Goal: Navigation & Orientation: Find specific page/section

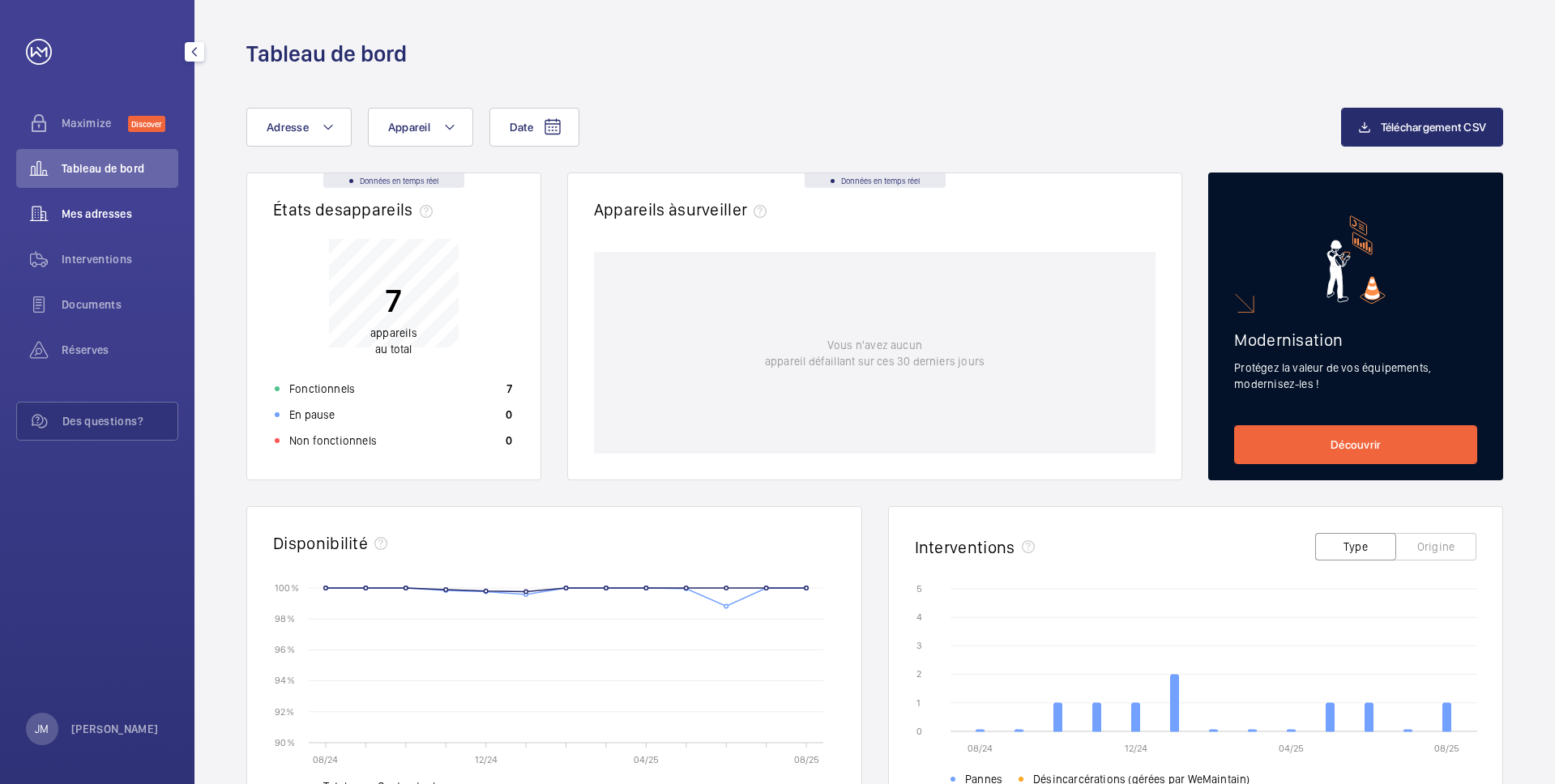
click at [46, 211] on wm-front-icon-button at bounding box center [39, 213] width 46 height 39
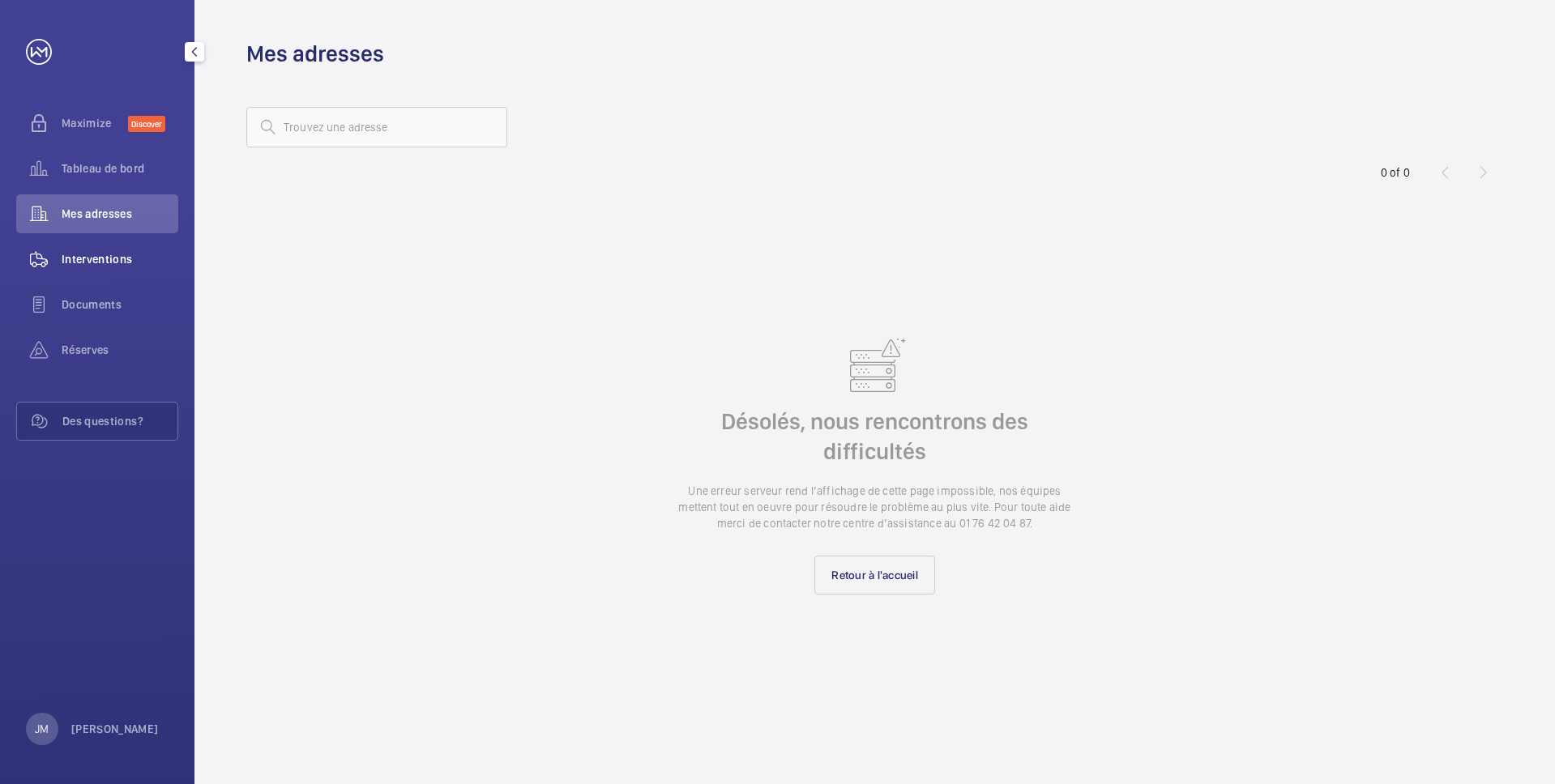
click at [63, 259] on span "Interventions" at bounding box center [120, 259] width 116 height 16
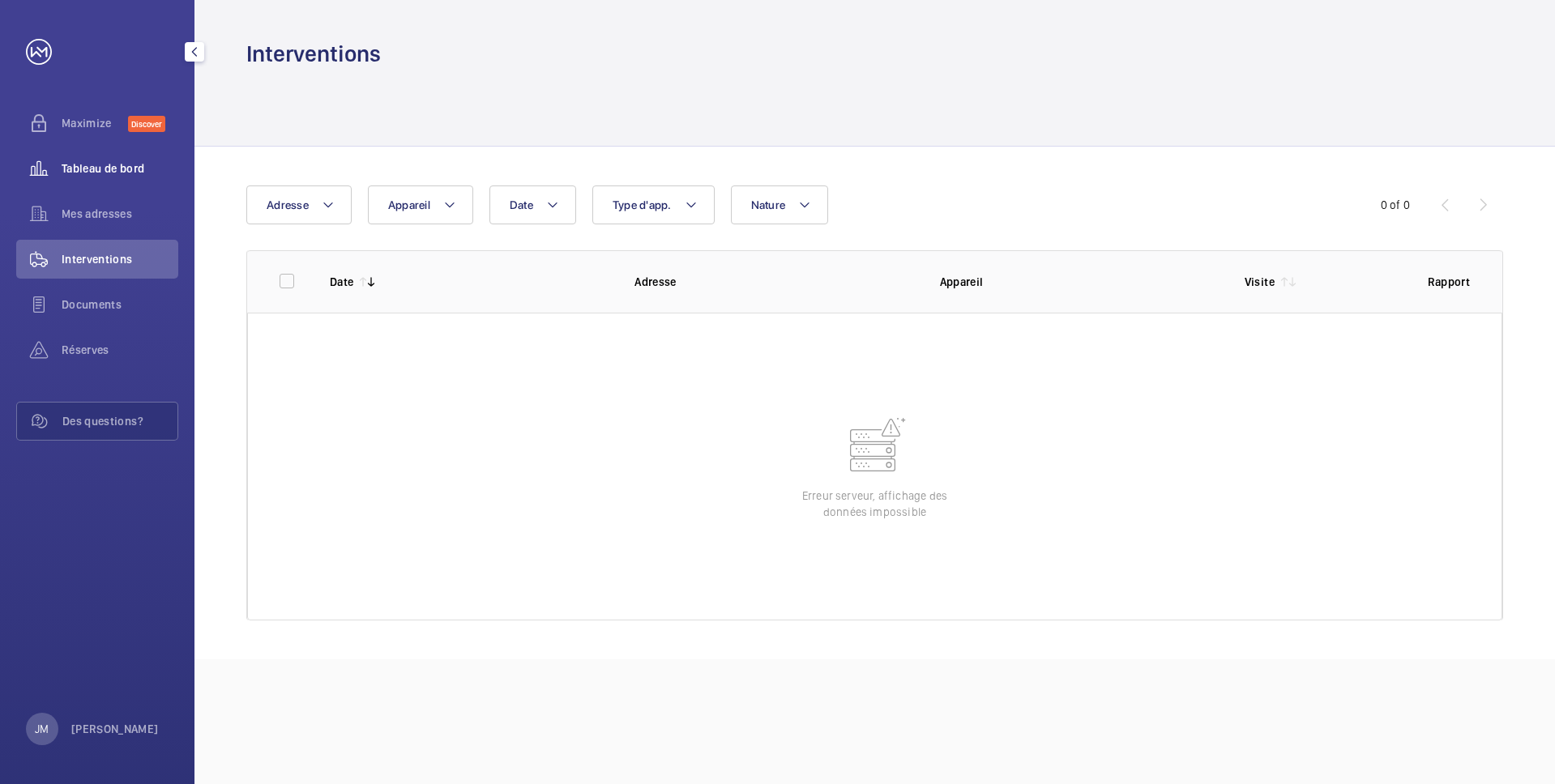
click at [80, 174] on span "Tableau de bord" at bounding box center [120, 168] width 116 height 16
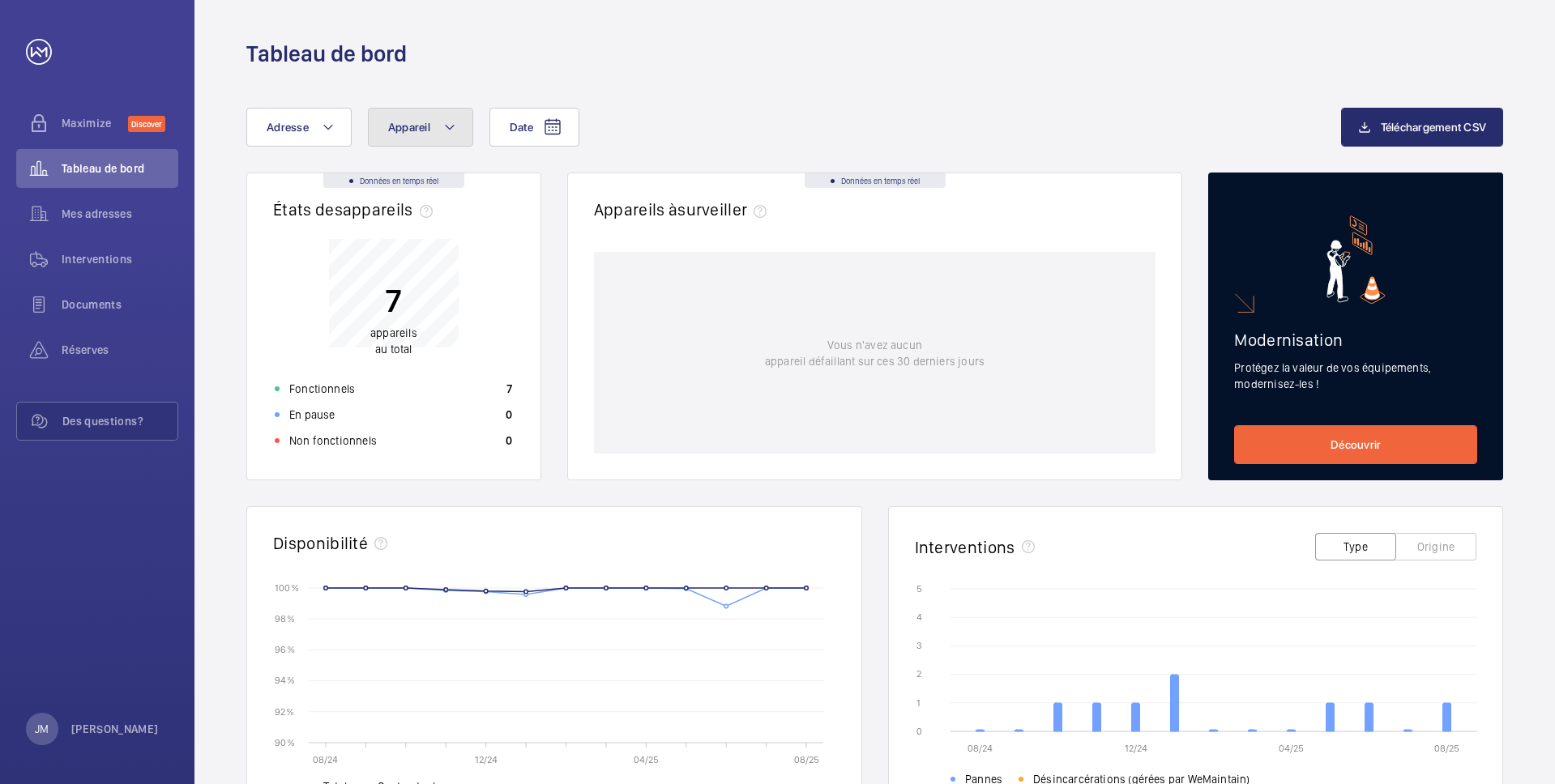
click at [446, 132] on mat-icon at bounding box center [450, 127] width 13 height 19
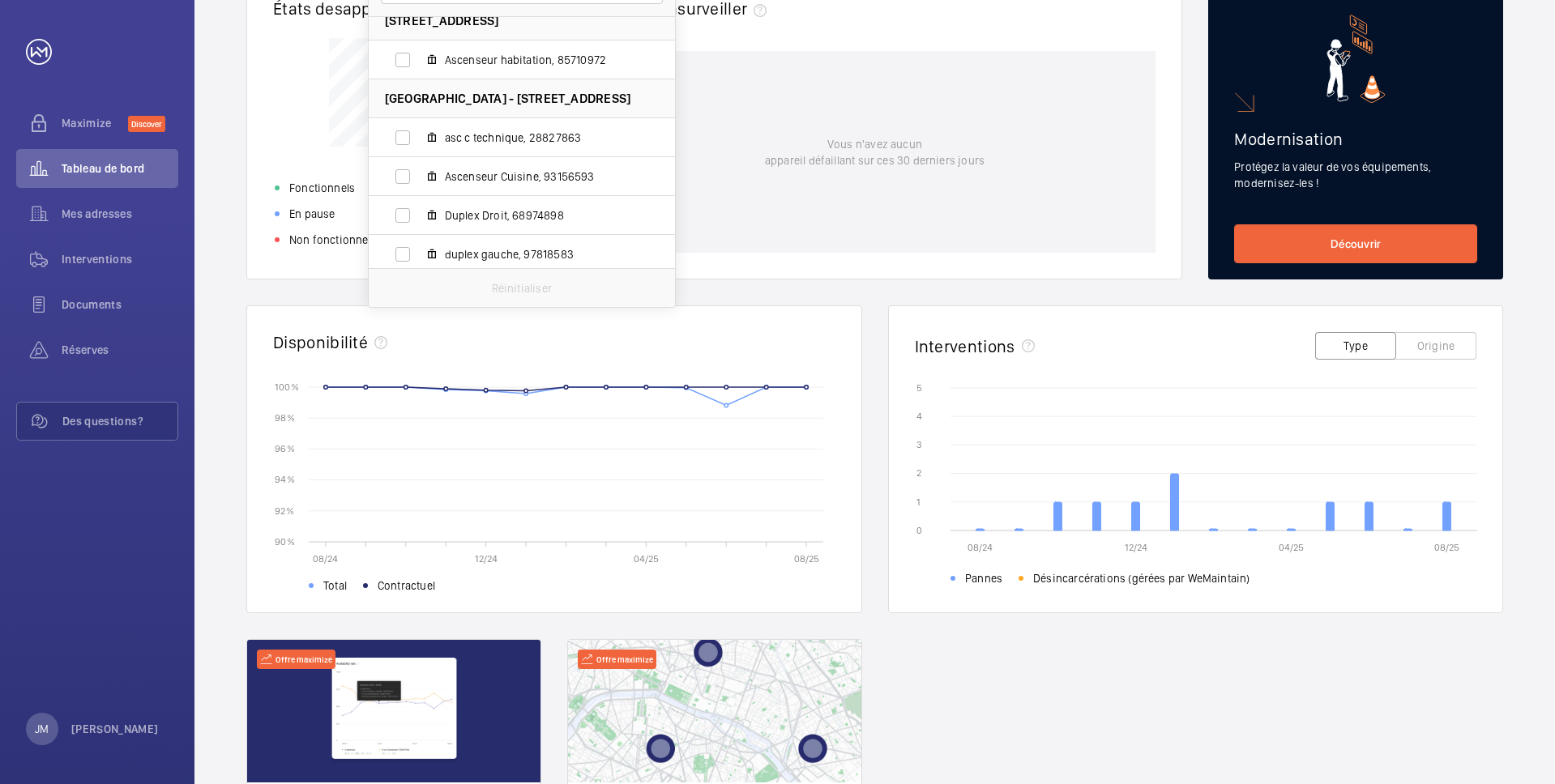
scroll to position [227, 0]
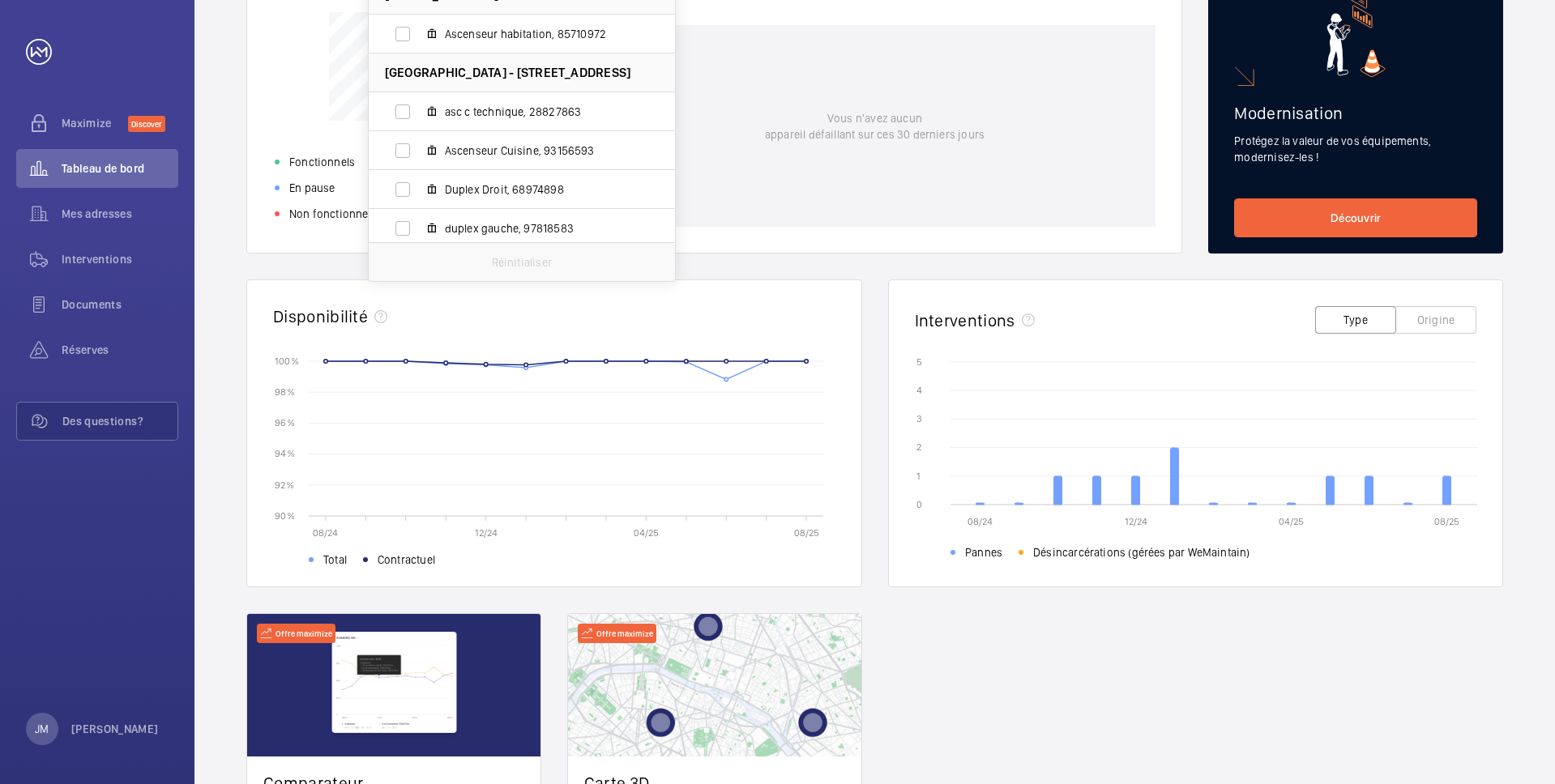
click at [1024, 552] on span "Désincarcérations (gérées par WeMaintain)" at bounding box center [1134, 552] width 231 height 16
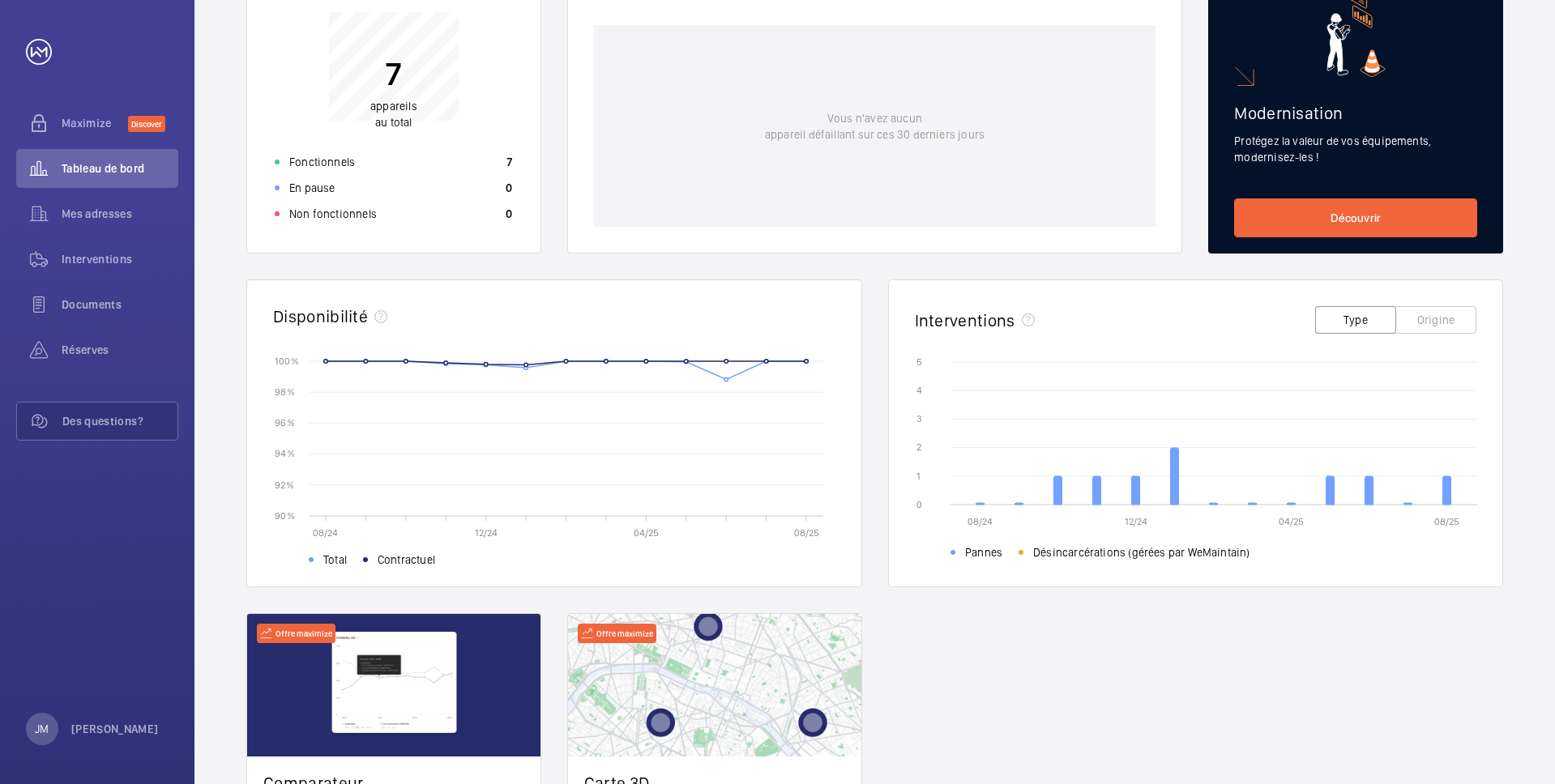
click at [1020, 552] on span at bounding box center [1020, 552] width 5 height 5
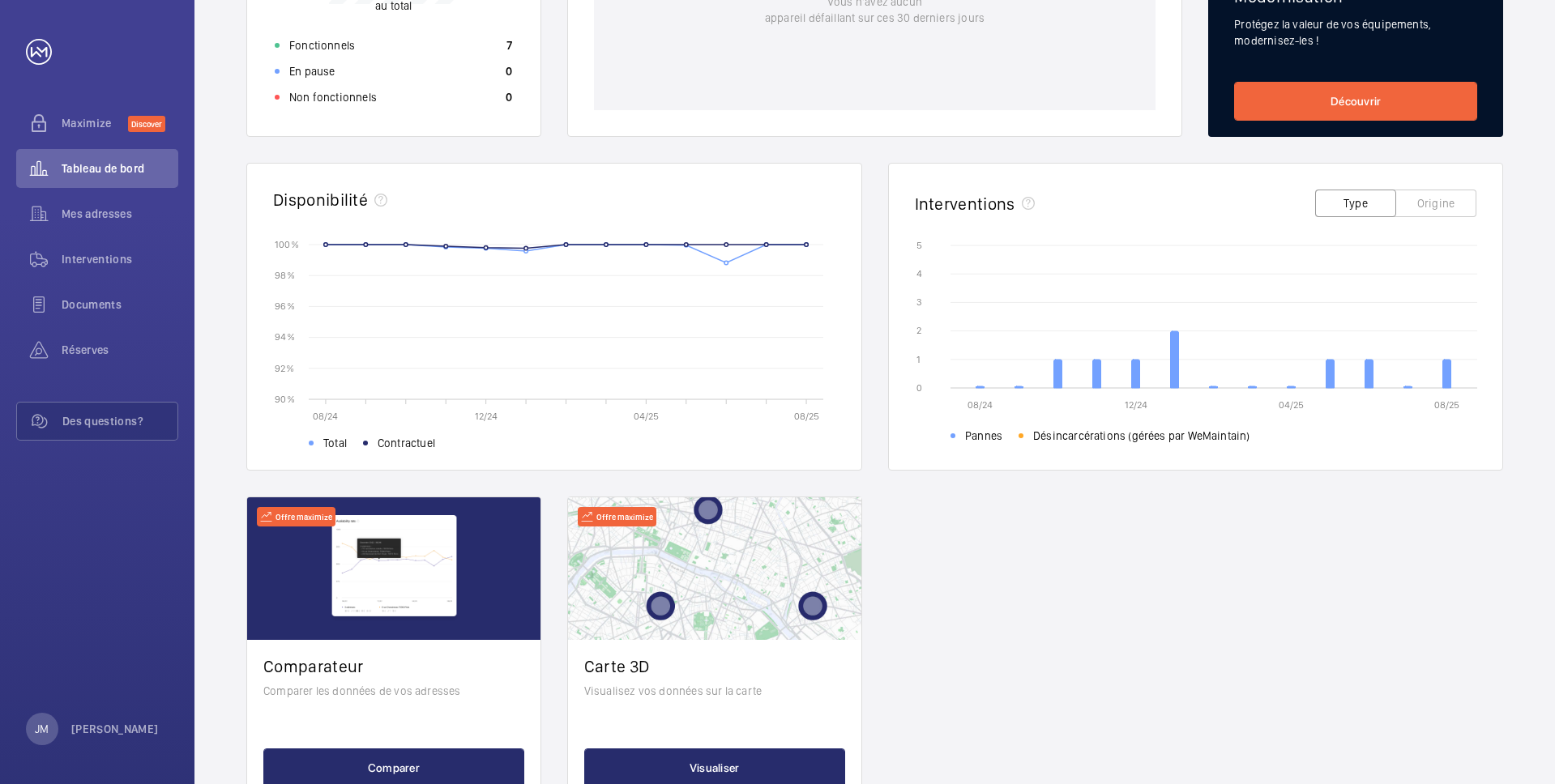
scroll to position [403, 0]
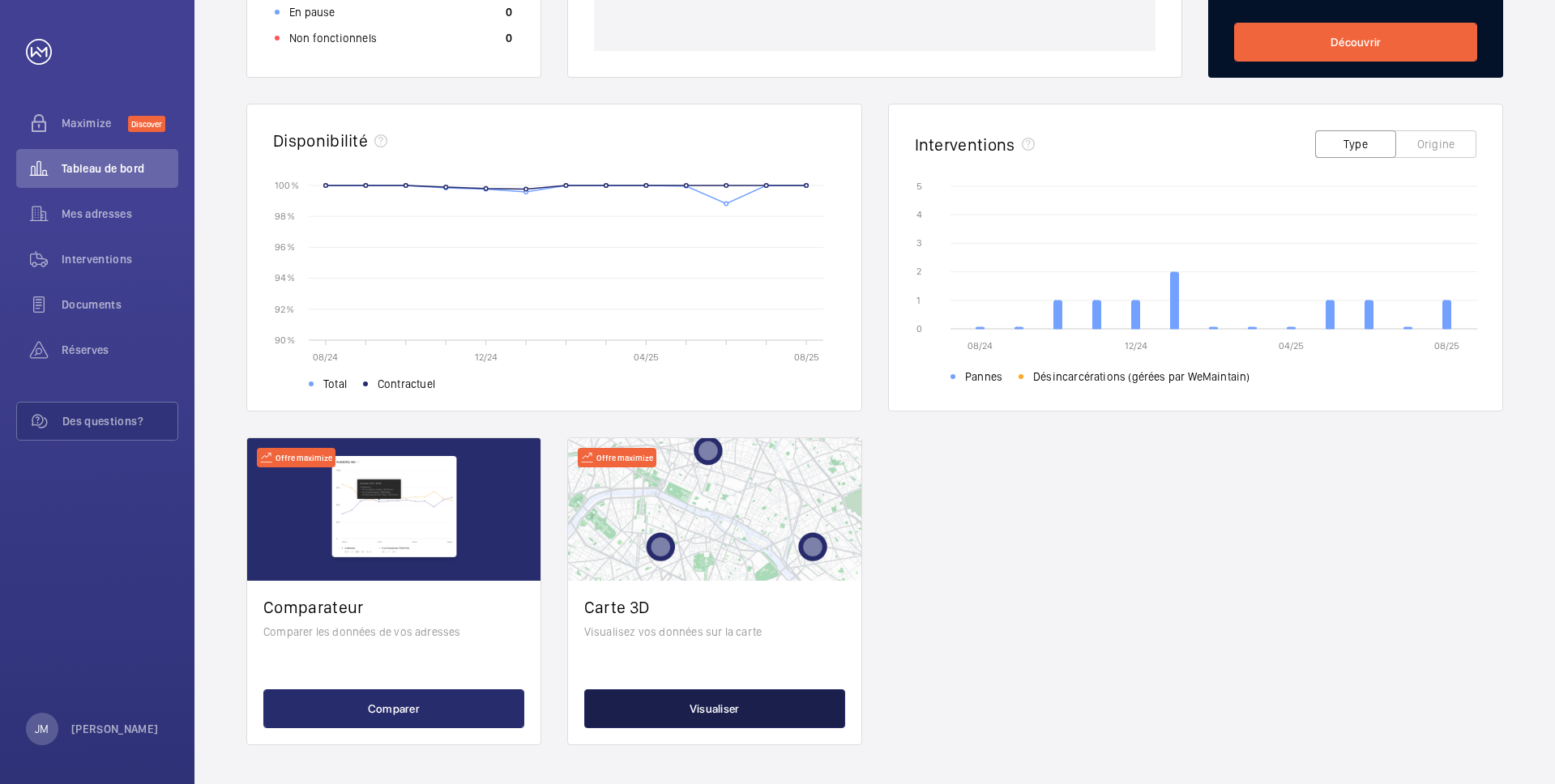
click at [748, 707] on button "Visualiser" at bounding box center [715, 709] width 261 height 39
